Goal: Register for event/course

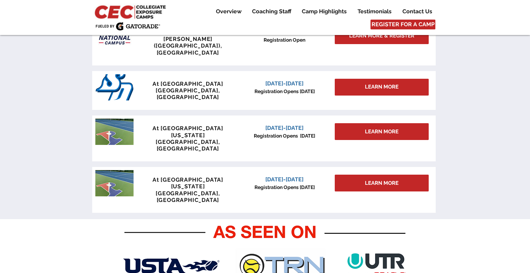
scroll to position [350, 0]
click at [356, 79] on div "LEARN MORE" at bounding box center [382, 87] width 94 height 17
click at [355, 79] on div "LEARN MORE" at bounding box center [382, 87] width 94 height 17
click at [360, 79] on div "LEARN MORE" at bounding box center [382, 87] width 94 height 17
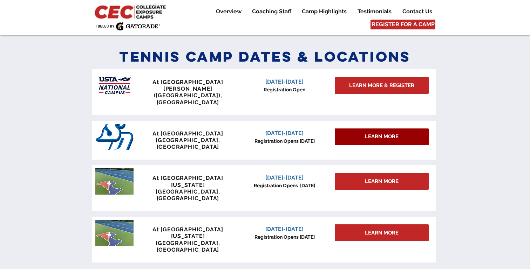
scroll to position [265, 0]
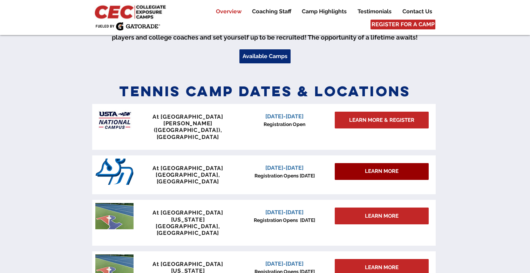
click at [346, 164] on div "LEARN MORE" at bounding box center [382, 171] width 94 height 17
click at [358, 163] on div "LEARN MORE" at bounding box center [382, 171] width 94 height 17
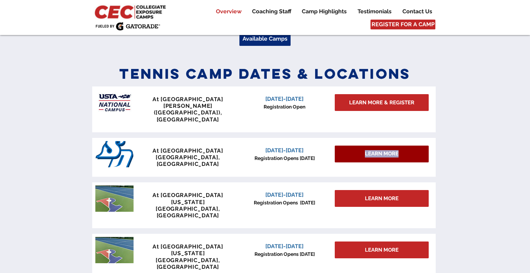
scroll to position [301, 0]
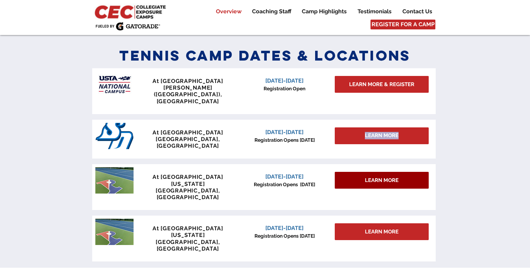
click at [360, 172] on link "LEARN MORE" at bounding box center [382, 180] width 94 height 17
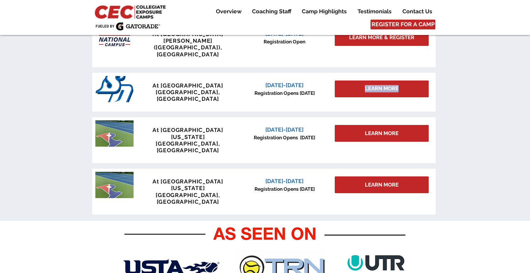
scroll to position [301, 0]
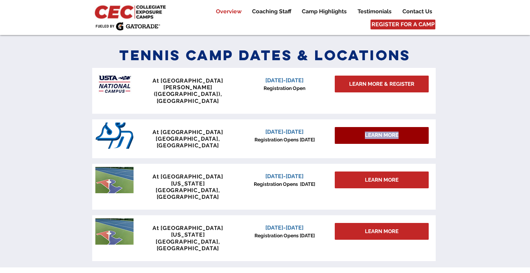
click at [348, 127] on div "LEARN MORE" at bounding box center [382, 135] width 94 height 17
click at [286, 129] on span "January 3-4, 2026" at bounding box center [284, 132] width 38 height 7
click at [287, 129] on span "January 3-4, 2026" at bounding box center [284, 132] width 38 height 7
click at [187, 136] on span "San Diego, CA" at bounding box center [188, 142] width 64 height 13
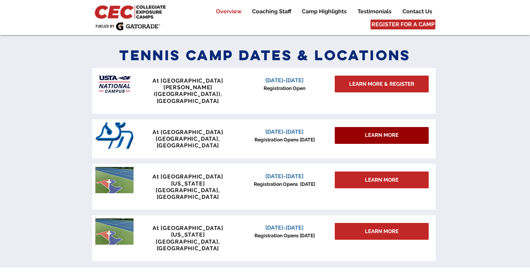
click at [402, 127] on div "LEARN MORE" at bounding box center [382, 135] width 94 height 17
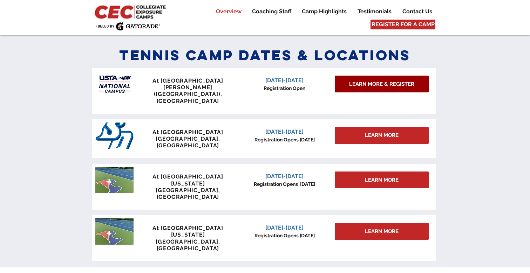
click at [397, 83] on span "LEARN MORE & REGISTER" at bounding box center [381, 84] width 65 height 7
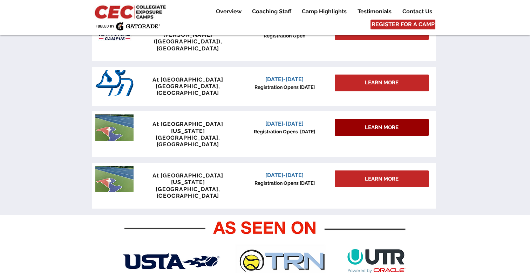
scroll to position [353, 0]
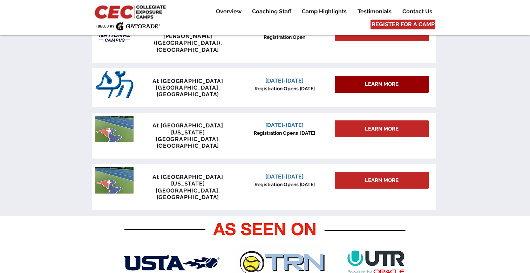
click at [363, 76] on div "LEARN MORE" at bounding box center [382, 84] width 94 height 17
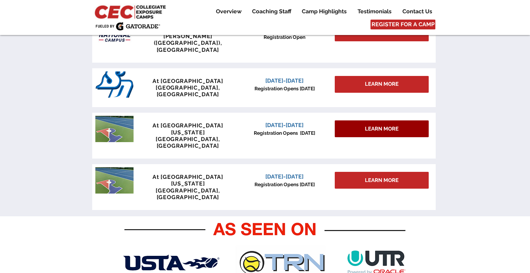
click at [366, 125] on span "LEARN MORE" at bounding box center [382, 128] width 34 height 7
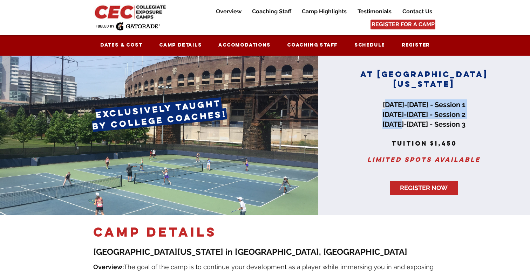
drag, startPoint x: 380, startPoint y: 103, endPoint x: 393, endPoint y: 127, distance: 27.0
click at [393, 127] on span "June 27-29, 2025 - Session 1 July 18-20, 2025 - Session 2 July 25-27, 2025 - Se…" at bounding box center [423, 115] width 83 height 28
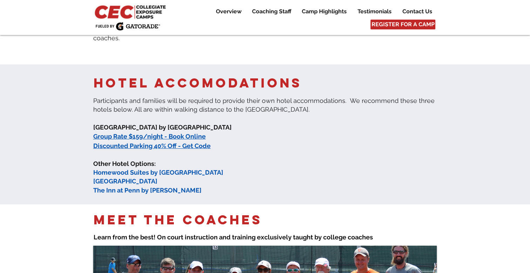
scroll to position [429, 0]
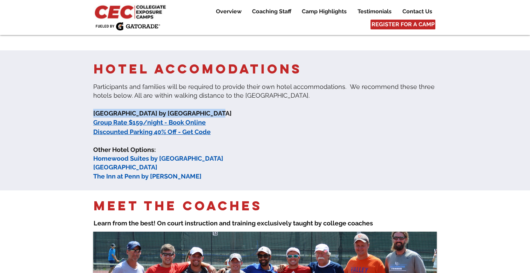
drag, startPoint x: 189, startPoint y: 108, endPoint x: 200, endPoint y: 114, distance: 12.2
click at [200, 114] on div "​Participants and families will be required to provide their own hotel accommod…" at bounding box center [264, 131] width 343 height 98
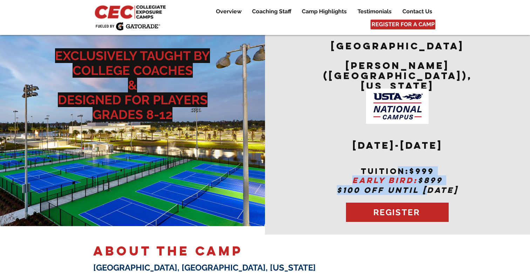
drag, startPoint x: 398, startPoint y: 159, endPoint x: 426, endPoint y: 182, distance: 36.1
click at [426, 182] on div "USTA National Campus Lake Nona (Orlando), FloridA ​ ​ December 6-7,2025 tuition…" at bounding box center [398, 118] width 172 height 156
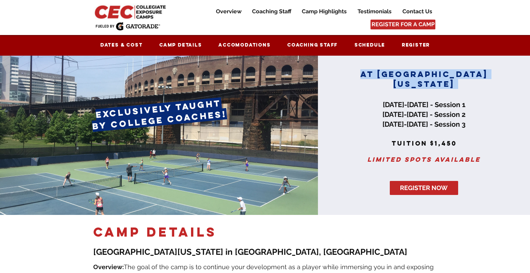
drag, startPoint x: 373, startPoint y: 101, endPoint x: 389, endPoint y: 132, distance: 35.4
click at [389, 132] on div "AT [GEOGRAPHIC_DATA][US_STATE] [DATE]-[DATE] - Session 1 [DATE]-[DATE] - Sessio…" at bounding box center [424, 135] width 212 height 159
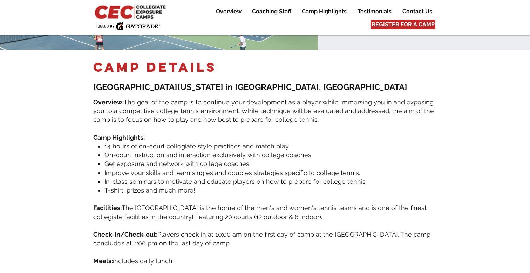
scroll to position [172, 0]
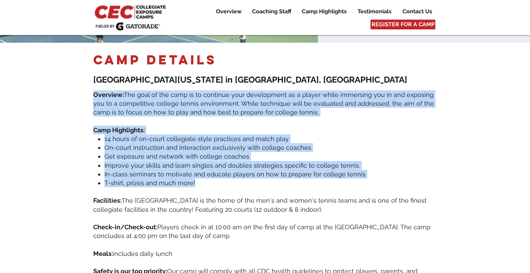
drag, startPoint x: 283, startPoint y: 88, endPoint x: 343, endPoint y: 181, distance: 110.6
click at [343, 182] on div "camp DETAILS ​ [GEOGRAPHIC_DATA][US_STATE] in [GEOGRAPHIC_DATA], [GEOGRAPHIC_DA…" at bounding box center [264, 173] width 343 height 242
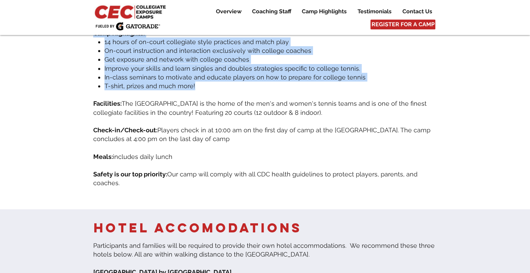
scroll to position [274, 0]
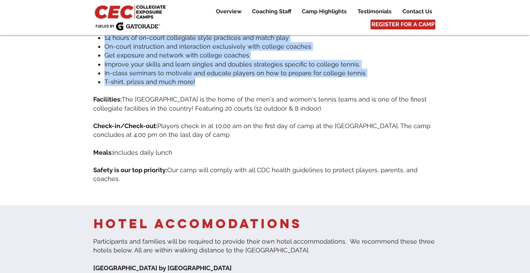
drag, startPoint x: 294, startPoint y: 160, endPoint x: 318, endPoint y: 182, distance: 32.3
click at [318, 182] on div "camp DETAILS ​ [GEOGRAPHIC_DATA][US_STATE] in [GEOGRAPHIC_DATA], [GEOGRAPHIC_DA…" at bounding box center [264, 72] width 343 height 242
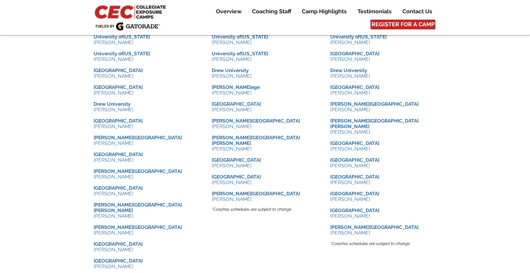
scroll to position [769, 0]
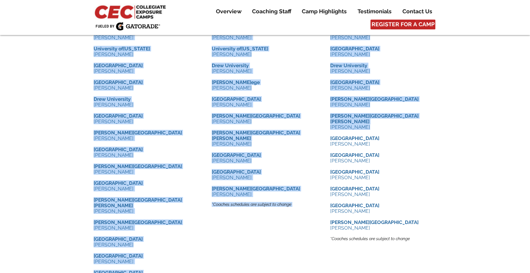
drag, startPoint x: 326, startPoint y: 114, endPoint x: 335, endPoint y: 127, distance: 15.7
click at [335, 127] on div "Meet the Coaches ​ Learn from the best! On court instruction and training e xcl…" at bounding box center [265, 116] width 530 height 530
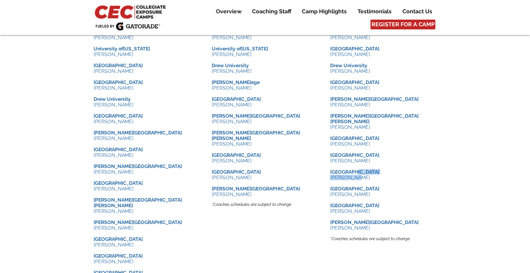
drag, startPoint x: 362, startPoint y: 173, endPoint x: 356, endPoint y: 164, distance: 11.1
click at [356, 164] on div "[DATE]-[DATE] Coaching Staff ​ [GEOGRAPHIC_DATA][US_STATE] [PERSON_NAME] ​ ​ [G…" at bounding box center [383, 130] width 106 height 232
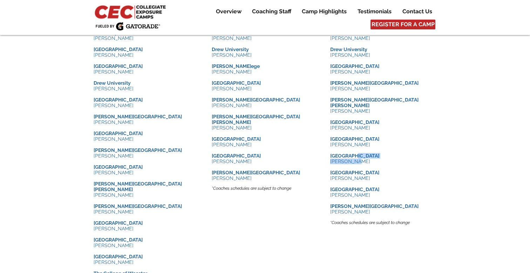
scroll to position [786, 0]
